Goal: Task Accomplishment & Management: Complete application form

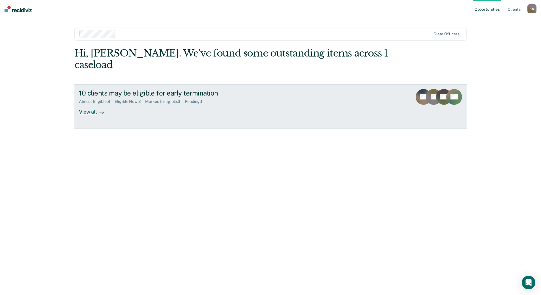
click at [90, 104] on div "View all" at bounding box center [95, 109] width 32 height 11
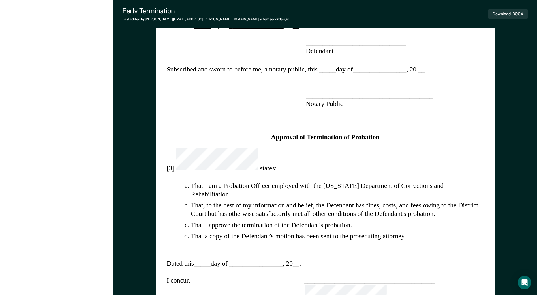
scroll to position [509, 0]
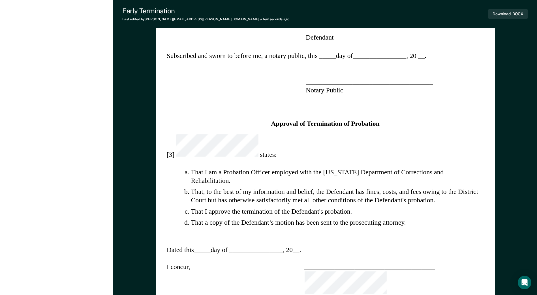
drag, startPoint x: 384, startPoint y: 170, endPoint x: 370, endPoint y: 163, distance: 15.2
click at [372, 170] on div "STATE OF [US_STATE] ) COUNTY OF ) ss. , ) Plaintiff ) ) ) vs. ) ss. ) , ) [GEOG…" at bounding box center [325, 73] width 339 height 1060
click at [361, 160] on div "STATE OF [US_STATE] ) COUNTY OF ) ss. , ) Plaintiff ) ) ) vs. ) ss. ) , ) [GEOG…" at bounding box center [325, 73] width 339 height 1060
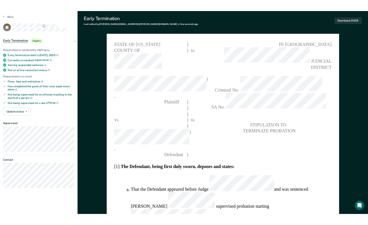
scroll to position [0, 0]
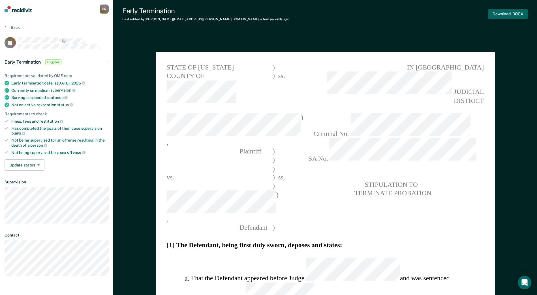
click at [372, 12] on button "Download .DOCX" at bounding box center [508, 13] width 40 height 9
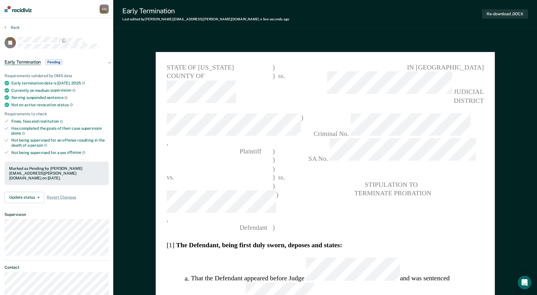
type textarea "x"
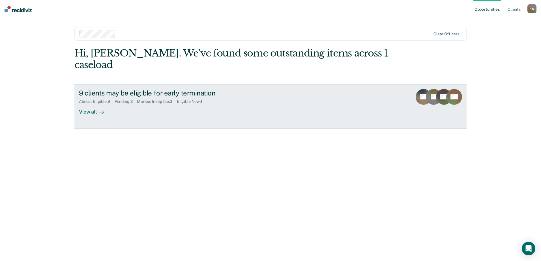
click at [88, 104] on div "View all" at bounding box center [95, 109] width 32 height 11
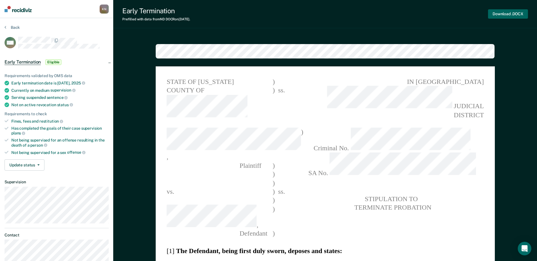
click at [510, 16] on button "Download .DOCX" at bounding box center [508, 13] width 40 height 9
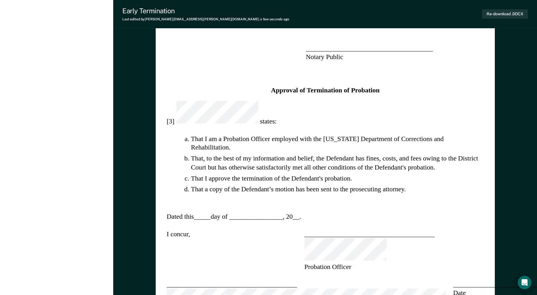
scroll to position [531, 0]
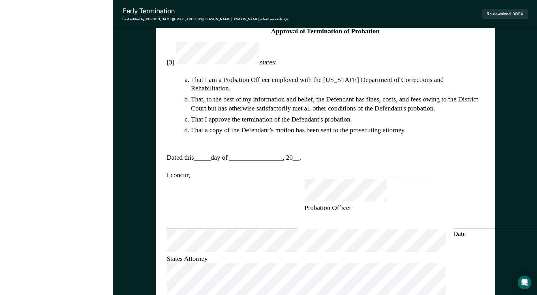
click at [162, 145] on div "STATE OF [US_STATE] ) COUNTY OF ) ss. , ) Plaintiff ) ) ) vs. ) ss. ) , ) [GEOG…" at bounding box center [325, 23] width 339 height 975
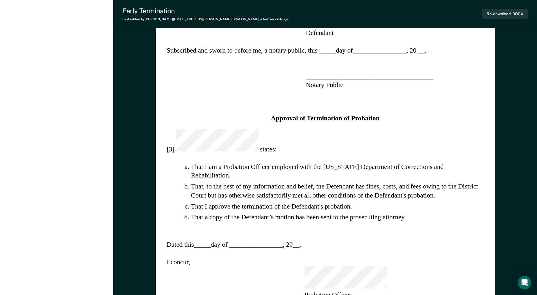
scroll to position [433, 0]
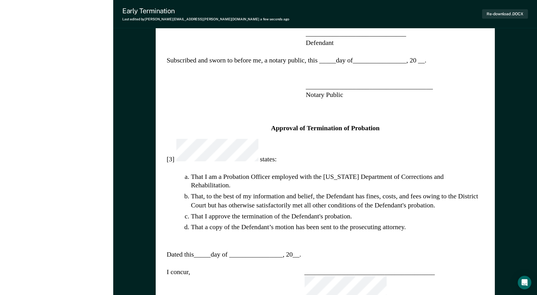
click at [376, 243] on div "STATE OF [US_STATE] ) COUNTY OF ) ss. , ) Plaintiff ) ) ) vs. ) ss. ) , ) [GEOG…" at bounding box center [325, 120] width 339 height 975
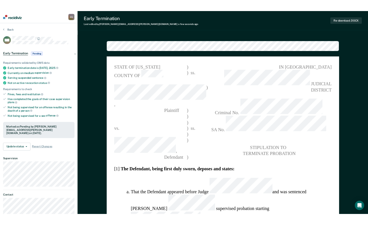
scroll to position [0, 0]
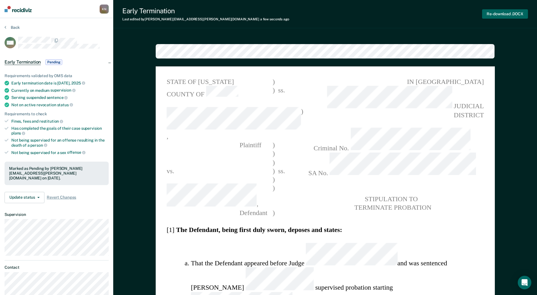
click at [498, 12] on button "Re-download .DOCX" at bounding box center [505, 13] width 46 height 9
type textarea "x"
